Goal: Task Accomplishment & Management: Manage account settings

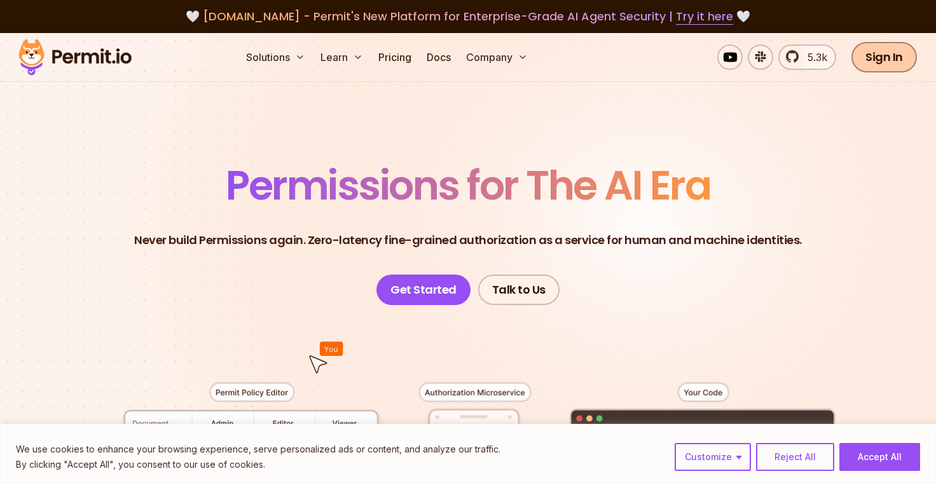
click at [901, 60] on link "Sign In" at bounding box center [885, 57] width 66 height 31
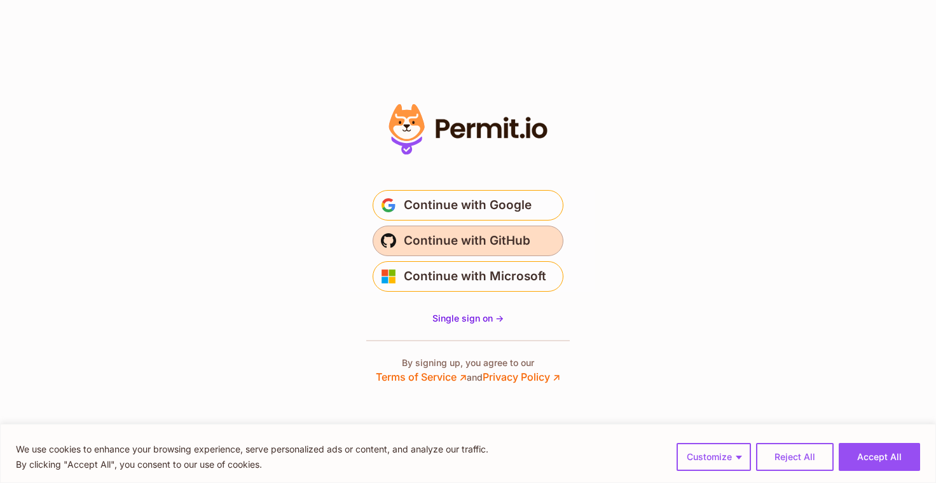
click at [443, 247] on span "Continue with GitHub" at bounding box center [467, 241] width 127 height 20
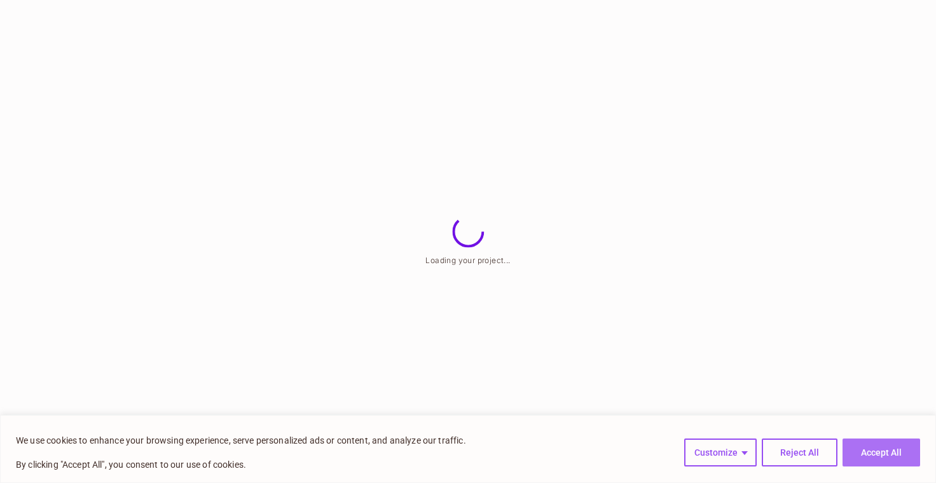
click at [855, 445] on button "Accept All" at bounding box center [882, 453] width 78 height 28
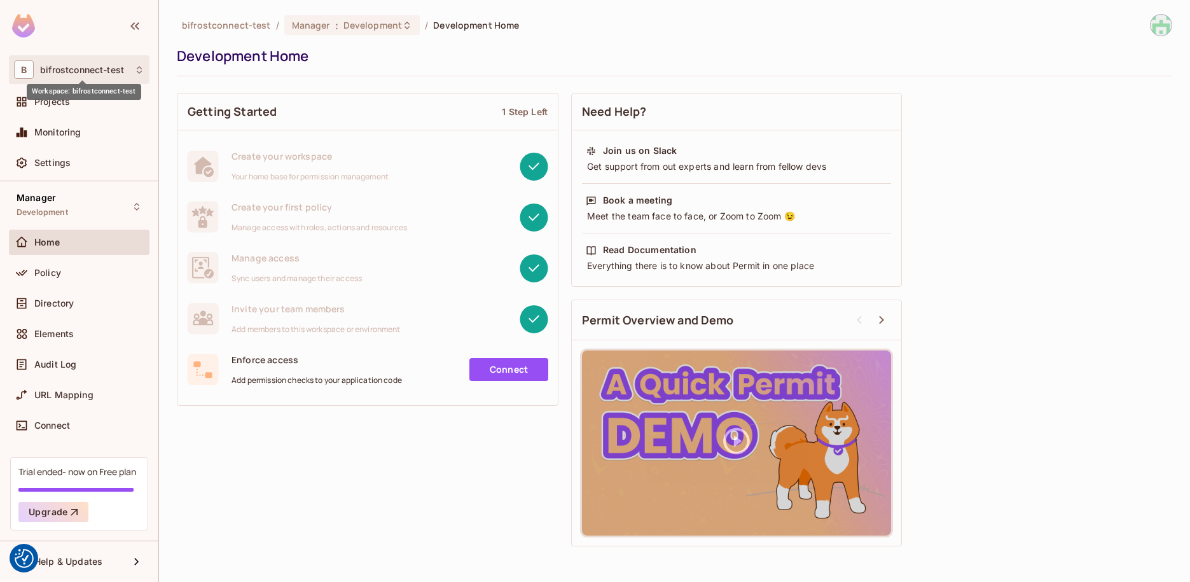
click at [124, 74] on span "bifrostconnect-test" at bounding box center [82, 70] width 84 height 10
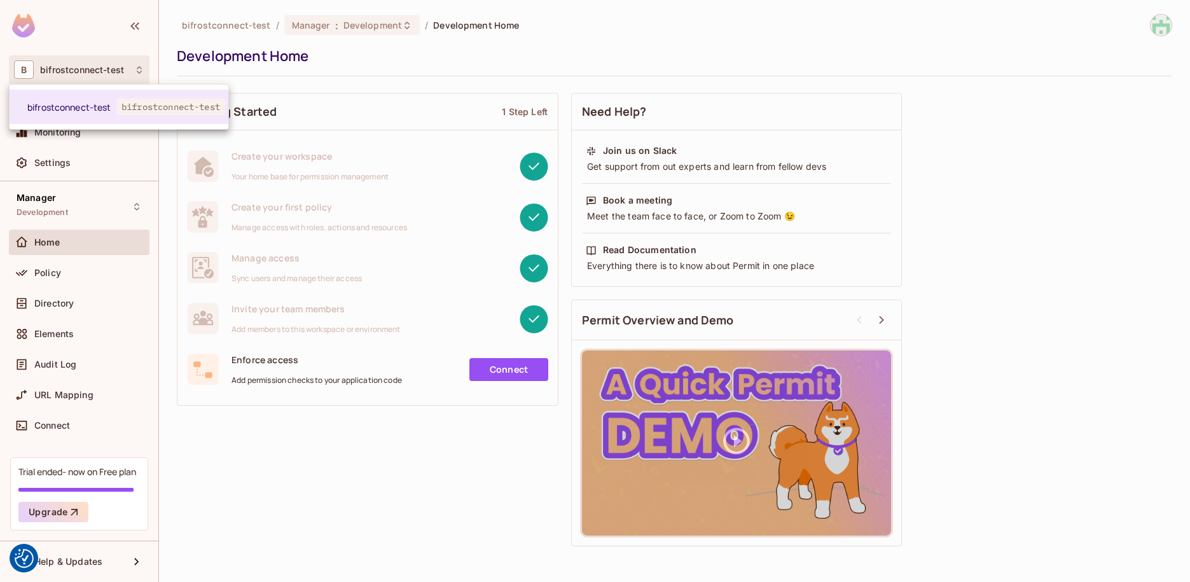
click at [126, 45] on div at bounding box center [595, 291] width 1190 height 582
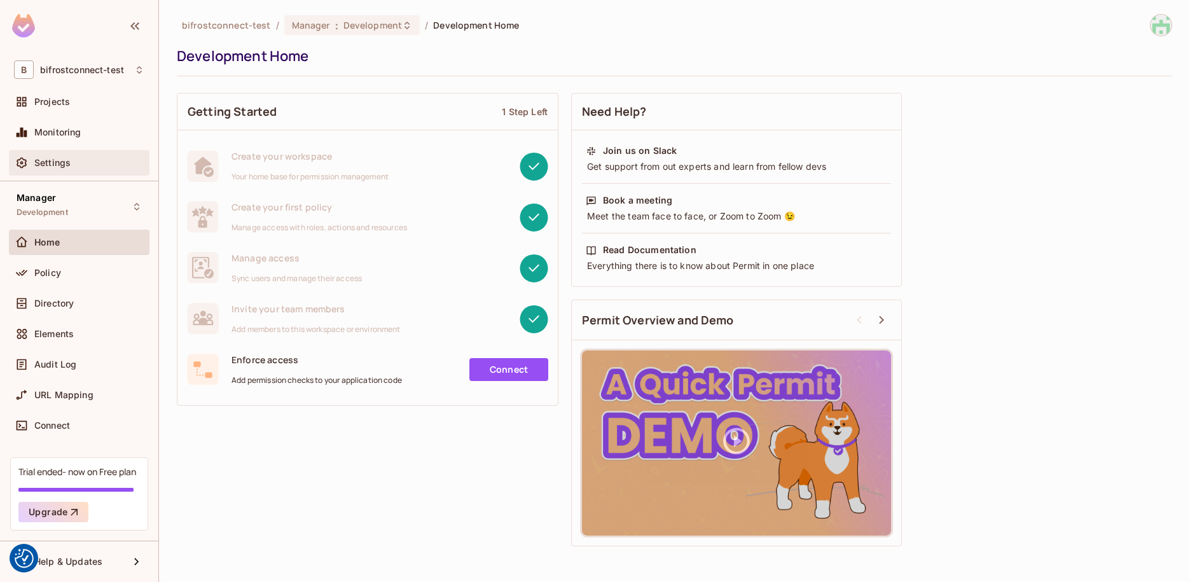
click at [63, 156] on div "Settings" at bounding box center [79, 162] width 141 height 25
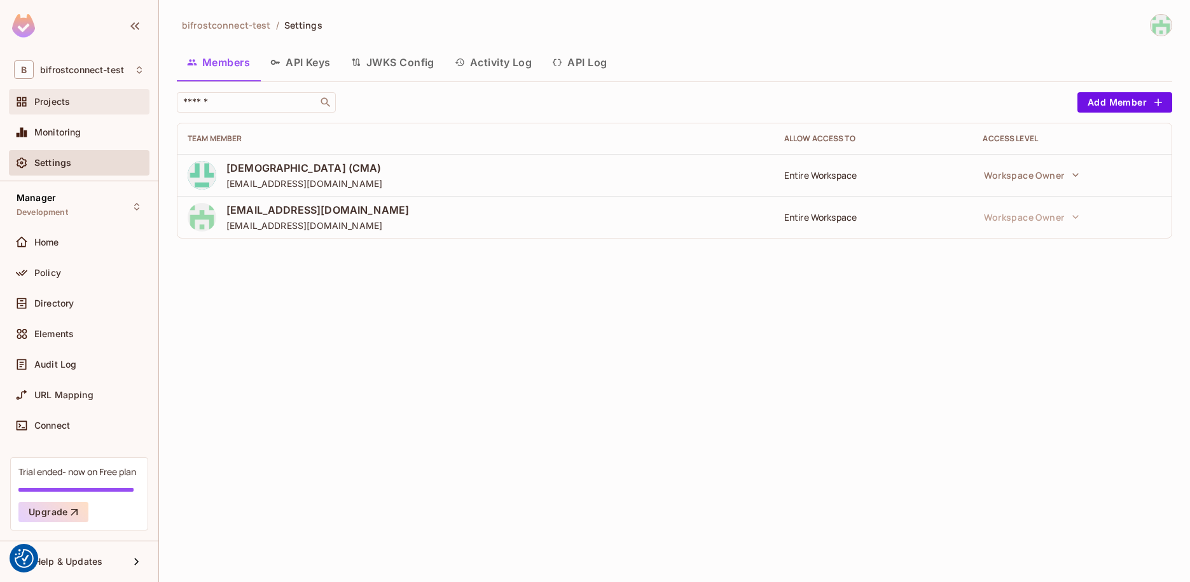
click at [59, 100] on span "Projects" at bounding box center [52, 102] width 36 height 10
